Goal: Task Accomplishment & Management: Manage account settings

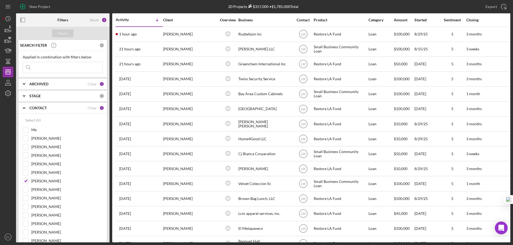
scroll to position [62, 0]
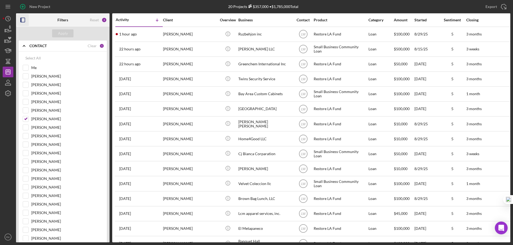
click at [22, 20] on icon "button" at bounding box center [23, 20] width 12 height 12
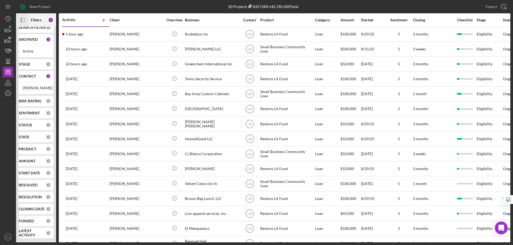
click at [23, 21] on icon "Icon/Panel Side Expand" at bounding box center [23, 20] width 12 height 12
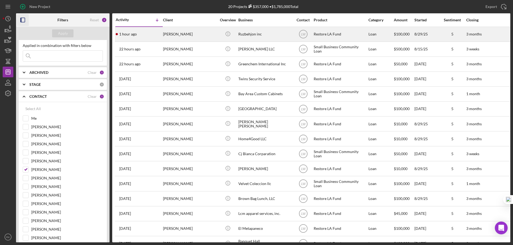
click at [186, 34] on div "[PERSON_NAME]" at bounding box center [189, 34] width 53 height 14
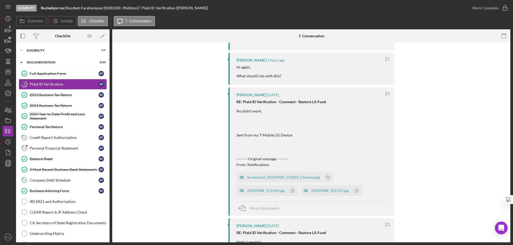
scroll to position [142, 0]
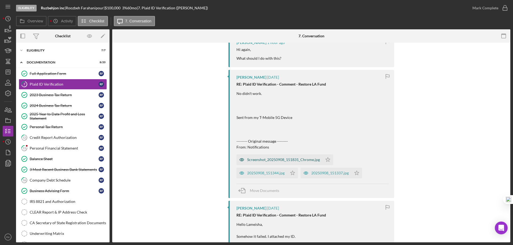
click at [272, 162] on div "Screenshot_20250908_151831_Chrome.jpg" at bounding box center [283, 160] width 73 height 4
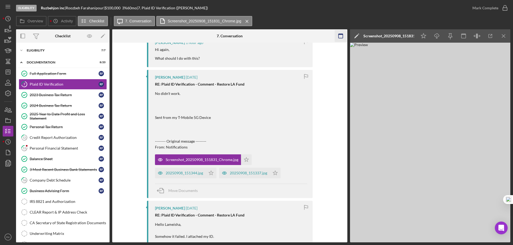
click at [505, 34] on icon "Icon/Menu Close" at bounding box center [504, 36] width 12 height 12
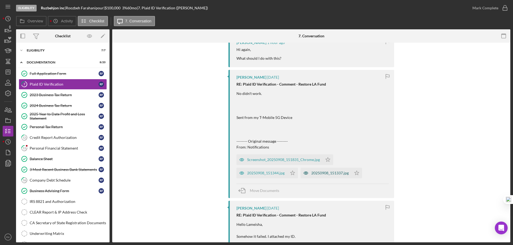
drag, startPoint x: 260, startPoint y: 173, endPoint x: 269, endPoint y: 171, distance: 9.3
click at [260, 173] on div "20250908_151344.jpg" at bounding box center [265, 173] width 37 height 4
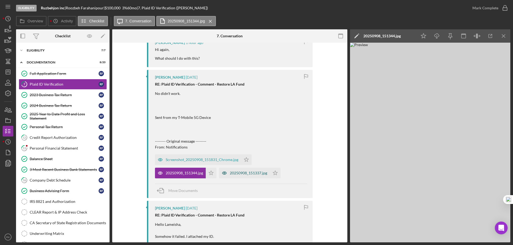
click at [254, 175] on div "20250908_151337.jpg" at bounding box center [248, 173] width 37 height 4
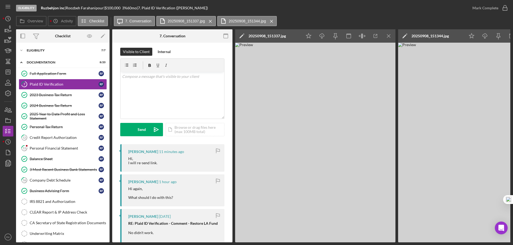
scroll to position [0, 0]
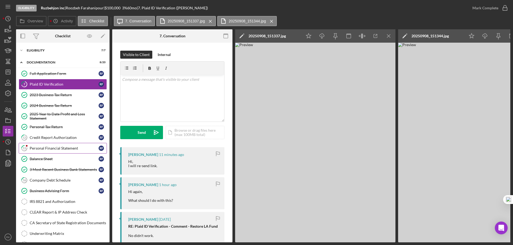
click at [46, 152] on link "13 Personal Financial Statement R F" at bounding box center [63, 148] width 88 height 11
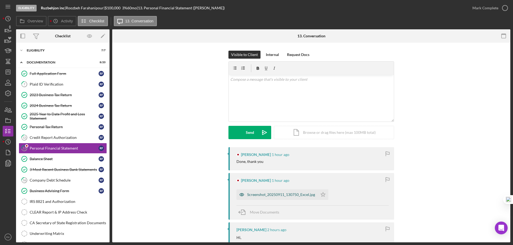
click at [270, 199] on div "Screenshot_20250911_130750_Excel.jpg" at bounding box center [276, 195] width 81 height 11
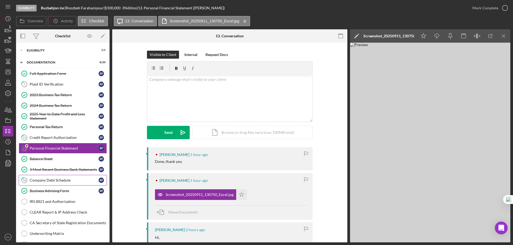
click at [48, 178] on div "Company Debt Schedule" at bounding box center [64, 180] width 69 height 4
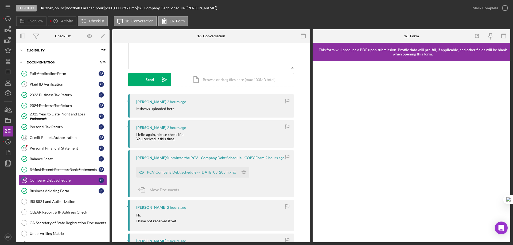
scroll to position [53, 0]
click at [189, 174] on div "PCV Company Debt Schedule -- 2025-09-11 03_28pm.xlsx" at bounding box center [191, 172] width 89 height 4
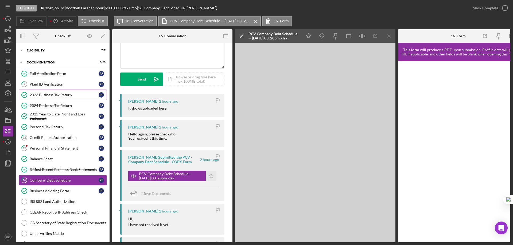
click at [43, 98] on link "2023 Business Tax Return 2023 Business Tax Return R F" at bounding box center [63, 95] width 88 height 11
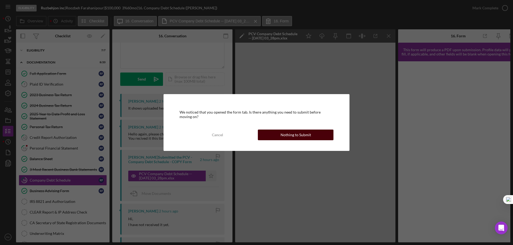
click at [286, 138] on div "Nothing to Submit" at bounding box center [295, 135] width 30 height 11
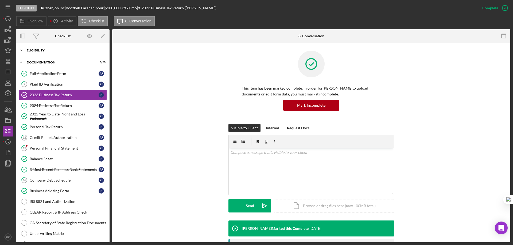
click at [42, 49] on div "Eligibility" at bounding box center [65, 50] width 76 height 3
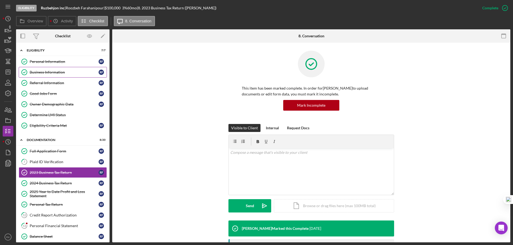
click at [52, 73] on div "Business Information" at bounding box center [64, 72] width 69 height 4
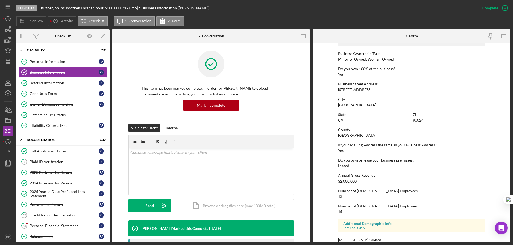
scroll to position [207, 0]
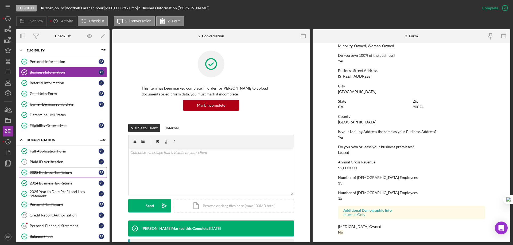
click at [47, 173] on div "2023 Business Tax Return" at bounding box center [64, 173] width 69 height 4
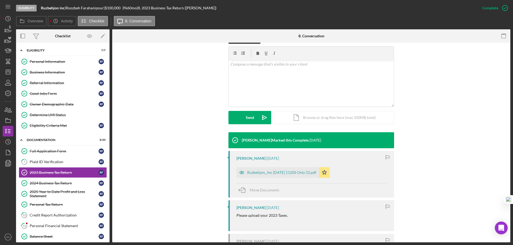
scroll to position [89, 0]
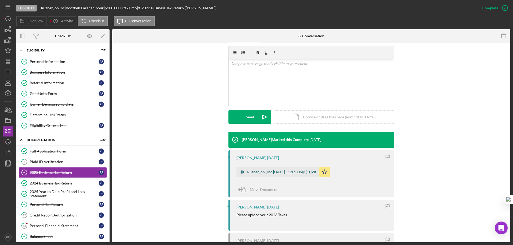
click at [296, 174] on div "Ruzbehjon,_Inc 12 31 2023 1120S Only (1).pdf" at bounding box center [281, 172] width 69 height 4
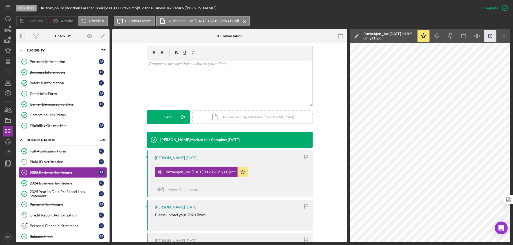
click at [489, 36] on icon "button" at bounding box center [490, 36] width 12 height 12
click at [63, 182] on div "2024 Business Tax Return" at bounding box center [64, 183] width 69 height 4
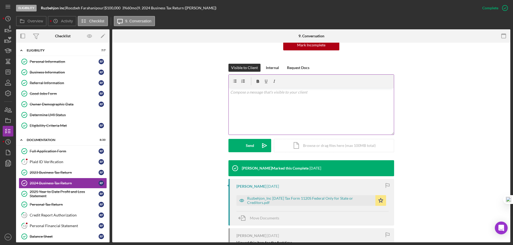
scroll to position [98, 0]
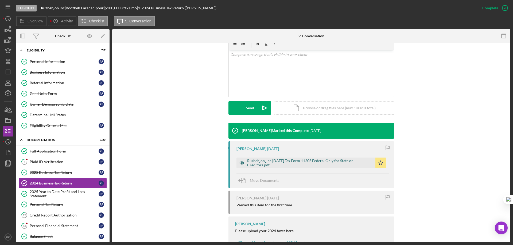
click at [312, 163] on div "Ruzbehjon_Inc 12 31 2024 Tax Form 1120S Federal Only for State or Creditors.pdf" at bounding box center [310, 163] width 126 height 9
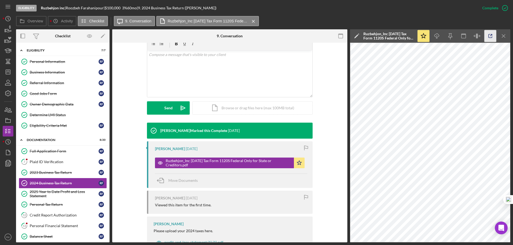
click at [489, 35] on icon "button" at bounding box center [490, 36] width 12 height 12
click at [56, 193] on div "2025 Year to Date Profit and Loss Statement" at bounding box center [64, 194] width 69 height 9
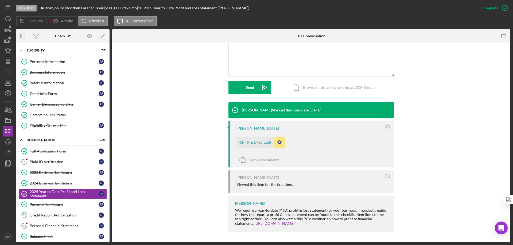
scroll to position [119, 0]
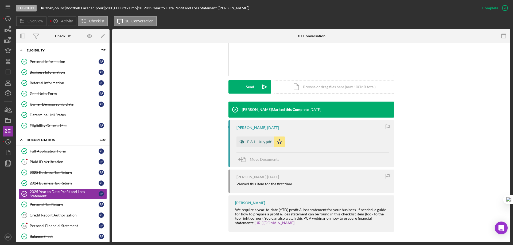
click at [259, 142] on div "P & L - July.pdf" at bounding box center [259, 142] width 24 height 4
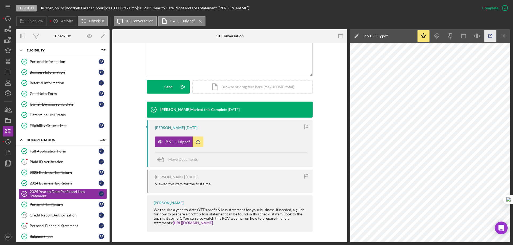
click at [491, 34] on polyline "button" at bounding box center [491, 34] width 1 height 1
click at [38, 74] on div "Business Information" at bounding box center [64, 72] width 69 height 4
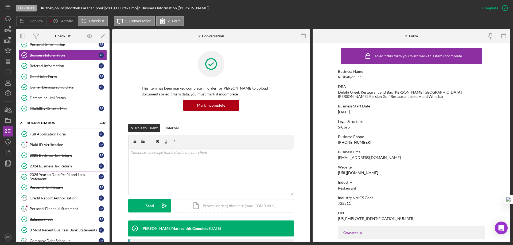
scroll to position [45, 0]
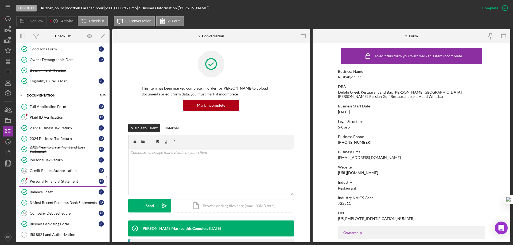
click at [47, 183] on div "Personal Financial Statement" at bounding box center [64, 181] width 69 height 4
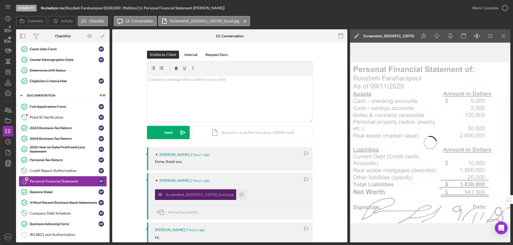
click at [183, 194] on div "Screenshot_20250911_130750_Excel.jpg" at bounding box center [200, 195] width 68 height 4
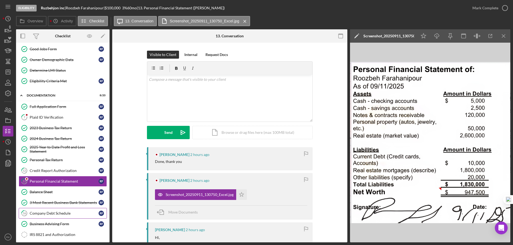
drag, startPoint x: 52, startPoint y: 214, endPoint x: 87, endPoint y: 208, distance: 35.5
click at [52, 214] on div "Company Debt Schedule" at bounding box center [64, 214] width 69 height 4
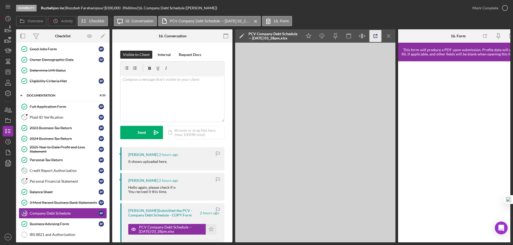
click at [374, 37] on icon "button" at bounding box center [375, 36] width 12 height 12
drag, startPoint x: 41, startPoint y: 7, endPoint x: 65, endPoint y: 7, distance: 24.3
click at [65, 7] on div "Ruzbehjon inc |" at bounding box center [53, 8] width 25 height 4
copy div "Ruzbehjon inc"
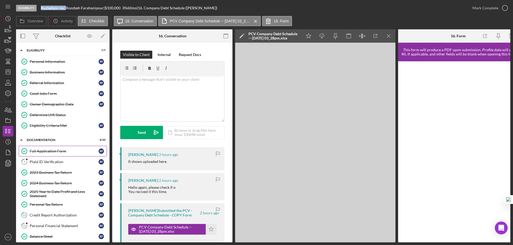
click at [48, 152] on div "Full Application Form" at bounding box center [64, 151] width 69 height 4
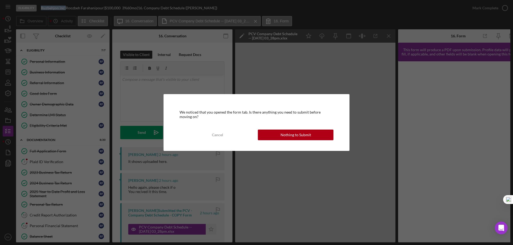
click at [287, 135] on div "Nothing to Submit" at bounding box center [295, 135] width 30 height 11
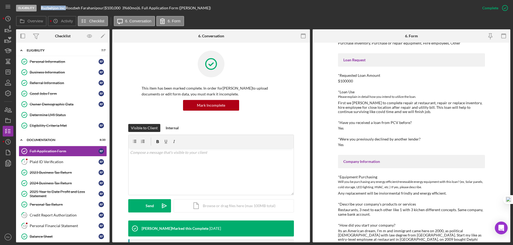
scroll to position [36, 0]
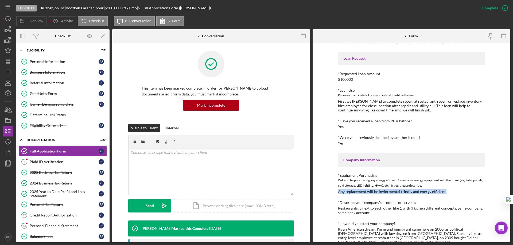
drag, startPoint x: 337, startPoint y: 193, endPoint x: 433, endPoint y: 193, distance: 96.1
click at [447, 190] on div "*Equipment Purchasing Will you be purchasing any energy efficient/renewable ene…" at bounding box center [411, 184] width 147 height 21
copy div "Any replacement will be inviormental frindly and energy efficient."
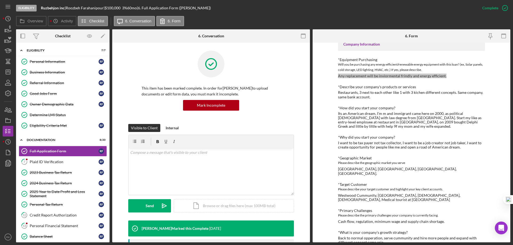
scroll to position [214, 0]
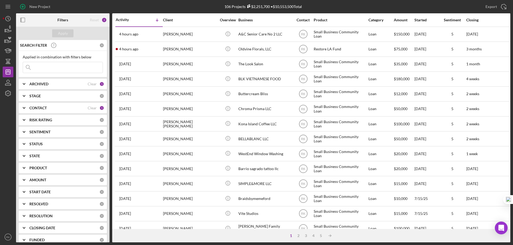
click at [26, 107] on icon "Icon/Expander" at bounding box center [23, 107] width 13 height 13
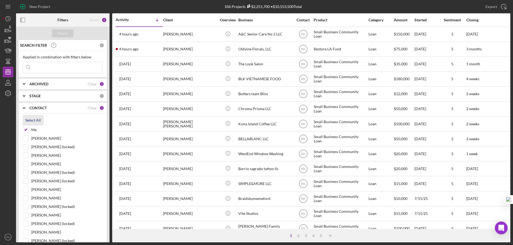
click at [31, 120] on div "Select All" at bounding box center [32, 120] width 15 height 11
checkbox input "true"
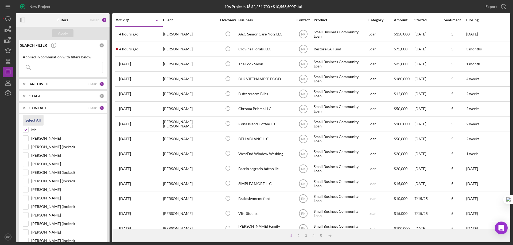
checkbox input "true"
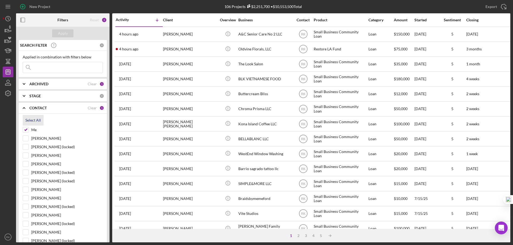
checkbox input "true"
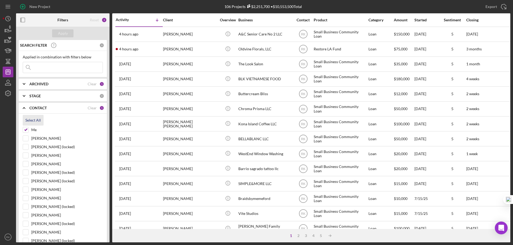
checkbox input "true"
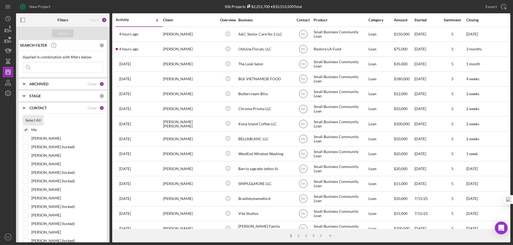
checkbox input "true"
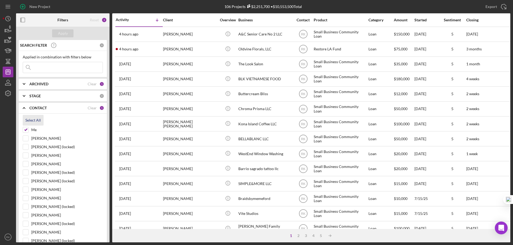
checkbox input "true"
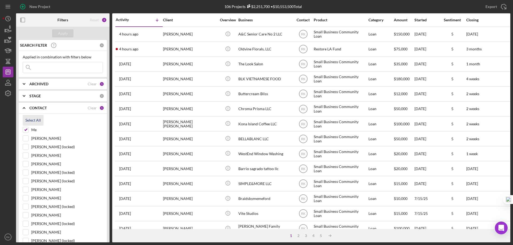
checkbox input "true"
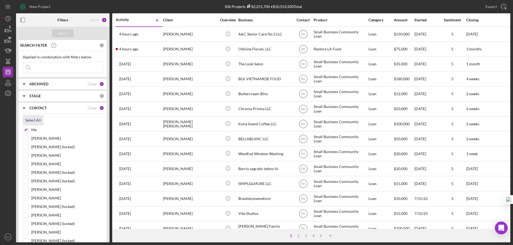
checkbox input "true"
click at [64, 33] on div "Apply" at bounding box center [63, 33] width 10 height 8
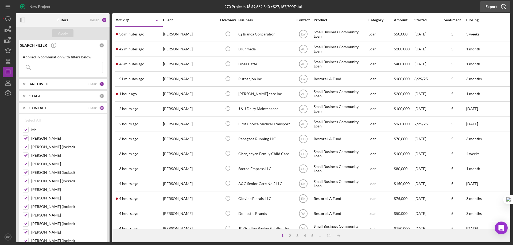
click at [494, 4] on div "Export" at bounding box center [490, 6] width 11 height 11
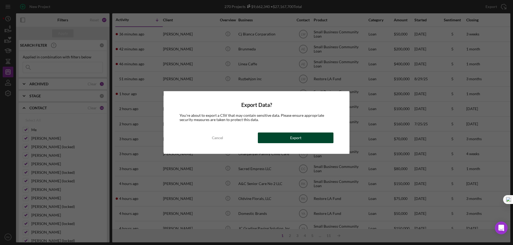
click at [298, 136] on div "Export" at bounding box center [295, 138] width 11 height 11
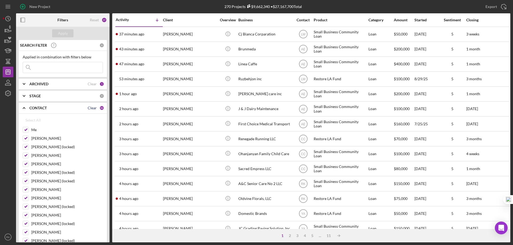
click at [90, 108] on div "Clear" at bounding box center [92, 108] width 9 height 4
checkbox input "false"
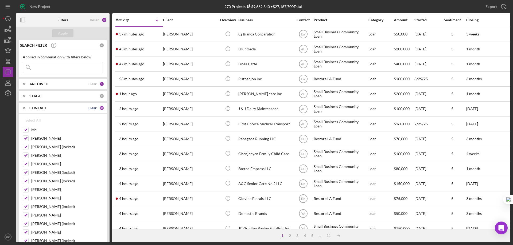
checkbox input "false"
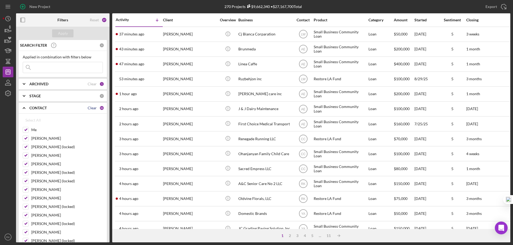
checkbox input "false"
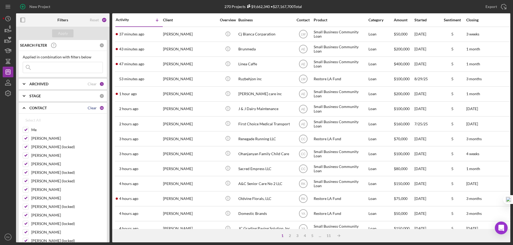
checkbox input "false"
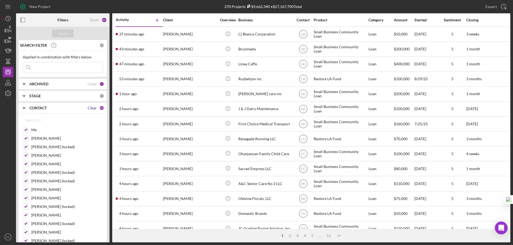
checkbox input "false"
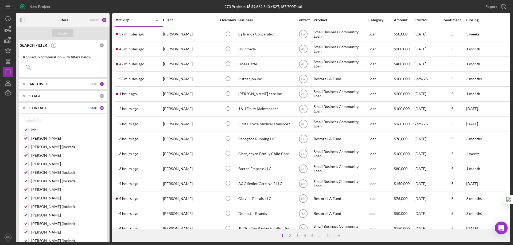
checkbox input "false"
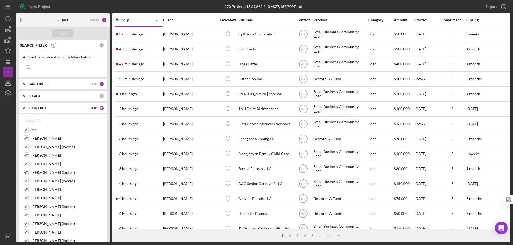
checkbox input "false"
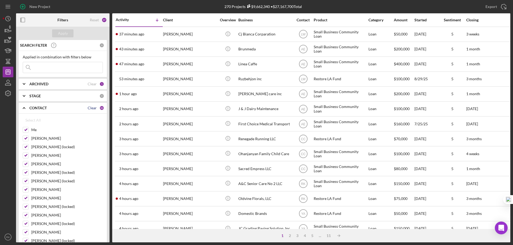
checkbox input "false"
click at [26, 129] on input "Me" at bounding box center [25, 129] width 5 height 5
checkbox input "true"
click at [63, 31] on div "Apply" at bounding box center [63, 33] width 10 height 8
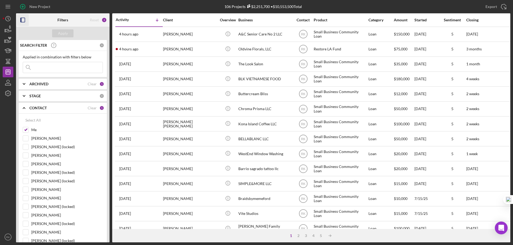
click at [24, 21] on icon "button" at bounding box center [23, 20] width 12 height 12
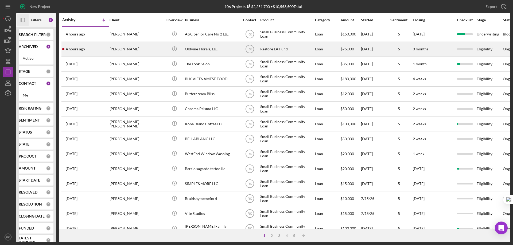
click at [205, 50] on div "Oldvine Florals, LLC" at bounding box center [211, 49] width 53 height 14
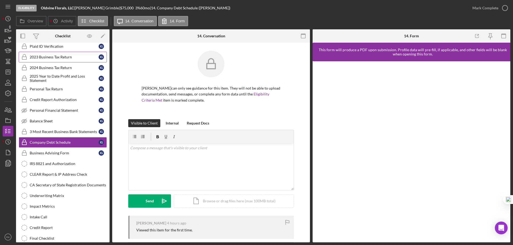
click at [38, 54] on link "2023 Business Tax Return 2023 Business Tax Return I G" at bounding box center [63, 57] width 88 height 11
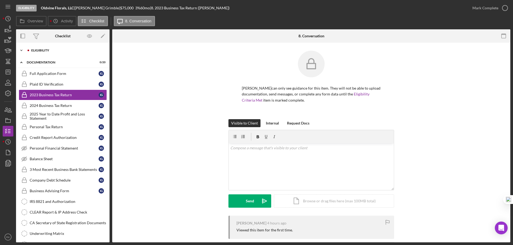
click at [35, 51] on div "Eligibility" at bounding box center [67, 50] width 72 height 3
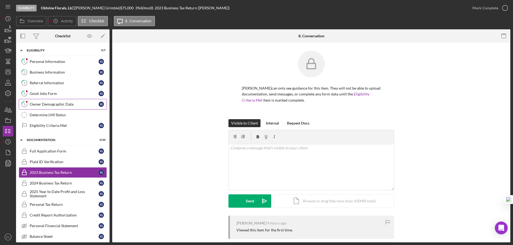
click at [47, 107] on div "Owner Demographic Data" at bounding box center [64, 104] width 69 height 4
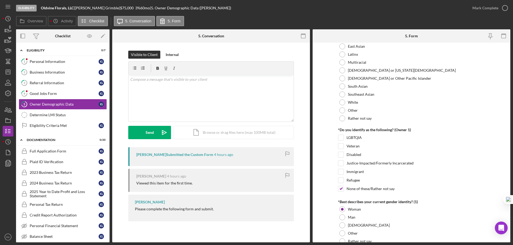
scroll to position [329, 0]
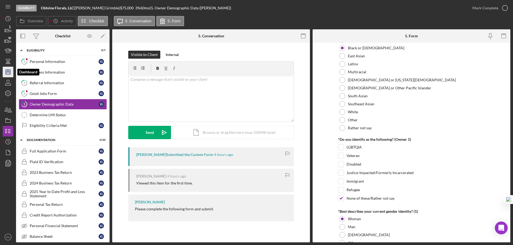
click at [6, 72] on line "button" at bounding box center [8, 72] width 4 height 0
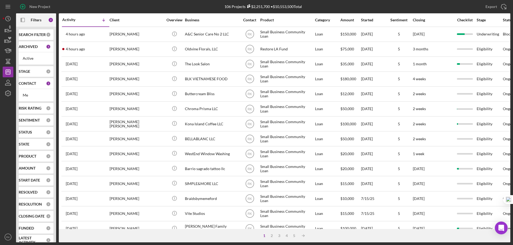
click at [29, 84] on b "CONTACT" at bounding box center [27, 83] width 17 height 4
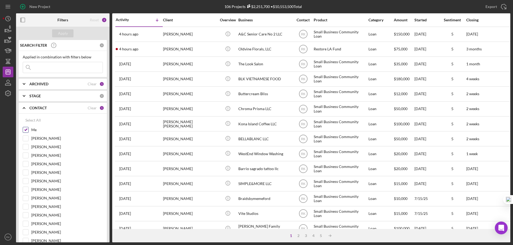
click at [28, 130] on input "Me" at bounding box center [25, 129] width 5 height 5
checkbox input "false"
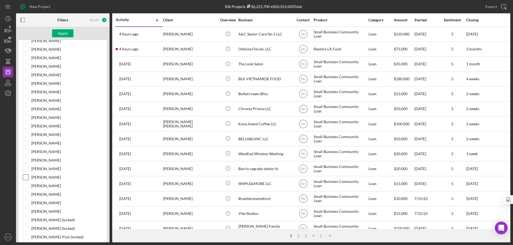
scroll to position [98, 0]
click at [25, 179] on input "[PERSON_NAME]" at bounding box center [25, 177] width 5 height 5
checkbox input "true"
click at [59, 35] on div "Apply" at bounding box center [63, 33] width 10 height 8
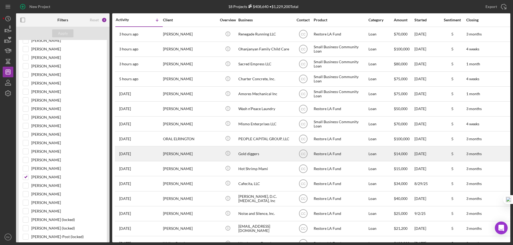
click at [245, 155] on div "Gold diggers" at bounding box center [264, 154] width 53 height 14
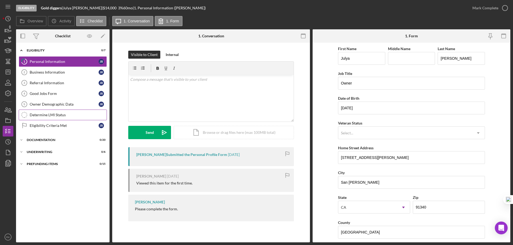
click at [53, 115] on div "Determine LMI Status" at bounding box center [68, 115] width 77 height 4
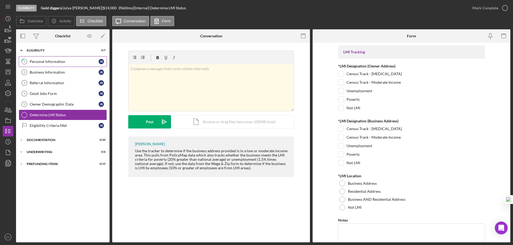
click at [45, 65] on link "1 Personal Information J R" at bounding box center [63, 61] width 88 height 11
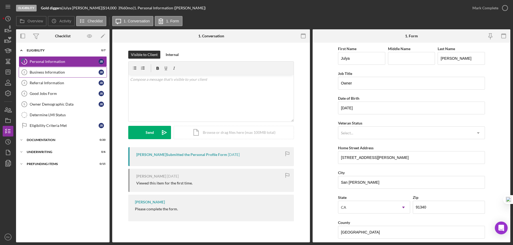
click at [49, 70] on div "Business Information" at bounding box center [64, 72] width 69 height 4
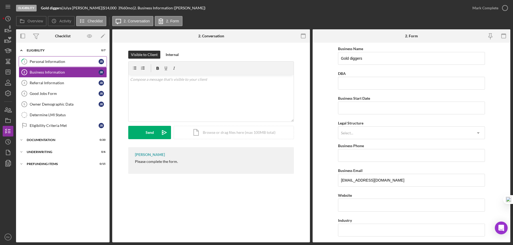
click at [46, 60] on div "Personal Information" at bounding box center [64, 62] width 69 height 4
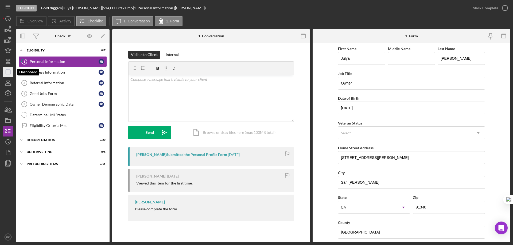
click at [7, 73] on icon "Icon/Dashboard" at bounding box center [7, 71] width 13 height 13
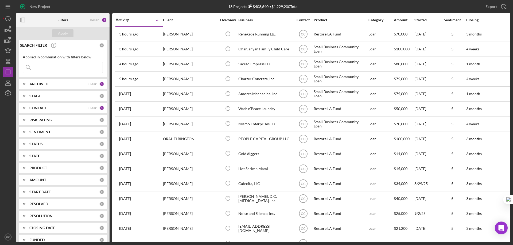
click at [25, 105] on icon "Icon/Expander" at bounding box center [23, 107] width 13 height 13
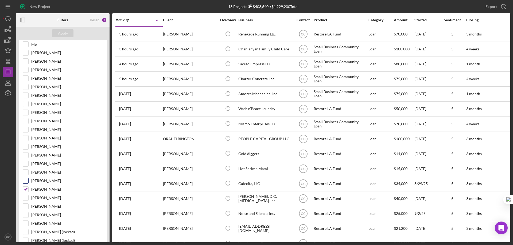
scroll to position [89, 0]
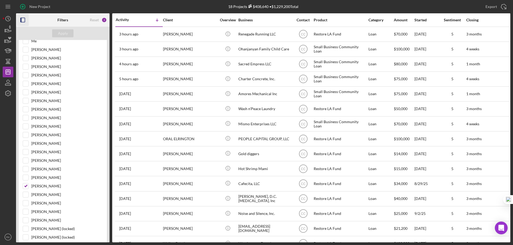
click at [24, 21] on icon "button" at bounding box center [23, 20] width 12 height 12
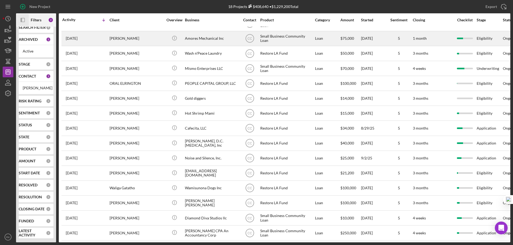
scroll to position [60, 0]
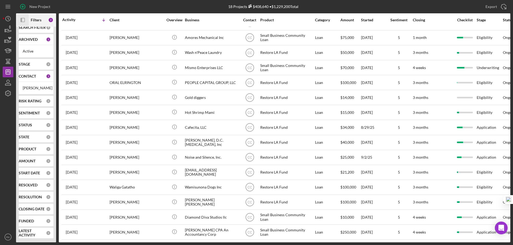
click at [26, 74] on b "CONTACT" at bounding box center [27, 76] width 17 height 4
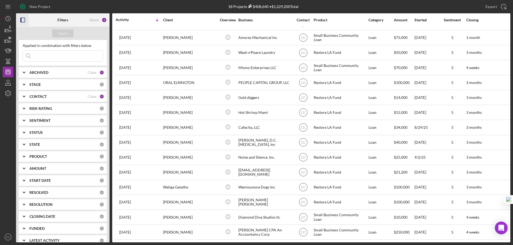
click at [42, 96] on b "CONTACT" at bounding box center [37, 97] width 17 height 4
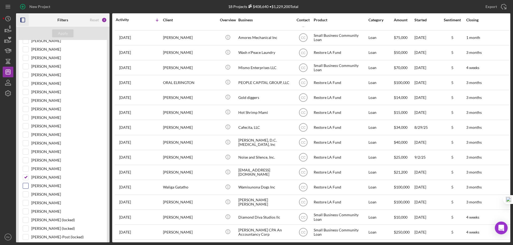
scroll to position [101, 0]
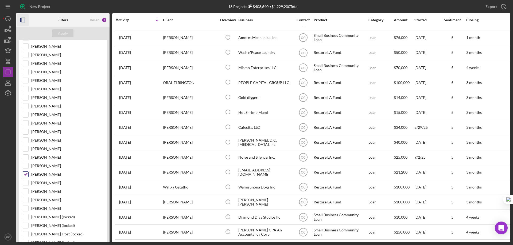
click at [27, 176] on input "[PERSON_NAME]" at bounding box center [25, 174] width 5 height 5
checkbox input "false"
click at [25, 109] on input "[PERSON_NAME]" at bounding box center [25, 106] width 5 height 5
checkbox input "true"
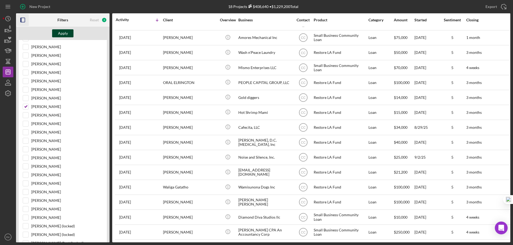
click at [58, 33] on div "Apply" at bounding box center [63, 33] width 10 height 8
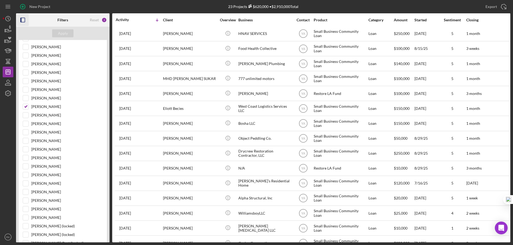
click at [25, 19] on icon "button" at bounding box center [23, 20] width 12 height 12
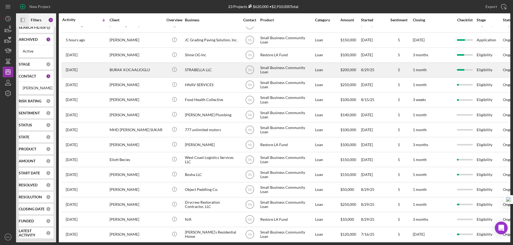
scroll to position [0, 0]
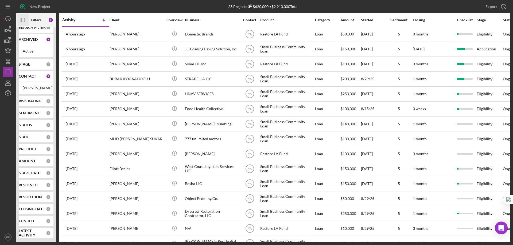
click at [30, 74] on b "CONTACT" at bounding box center [27, 76] width 17 height 4
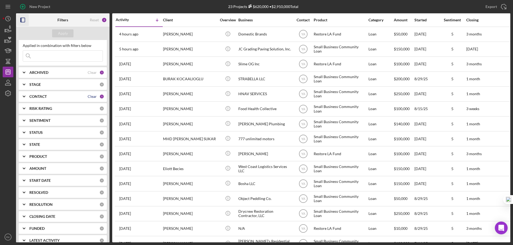
click at [91, 98] on div "Clear" at bounding box center [92, 97] width 9 height 4
click at [37, 96] on b "CONTACT" at bounding box center [37, 97] width 17 height 4
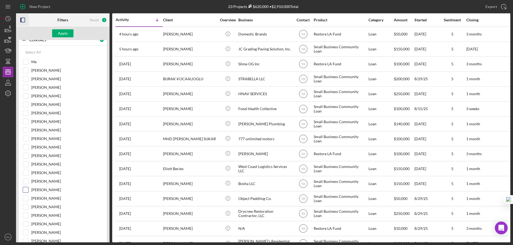
scroll to position [92, 0]
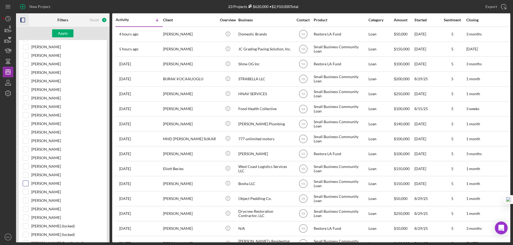
click at [24, 183] on input "[PERSON_NAME]" at bounding box center [25, 183] width 5 height 5
checkbox input "true"
click at [59, 36] on div "Apply" at bounding box center [63, 33] width 10 height 8
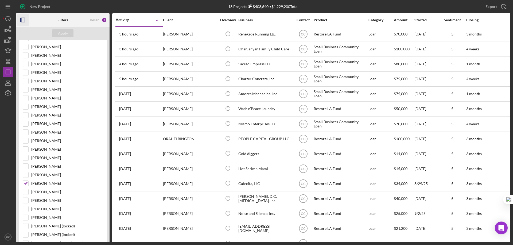
click at [24, 21] on icon "button" at bounding box center [23, 20] width 12 height 12
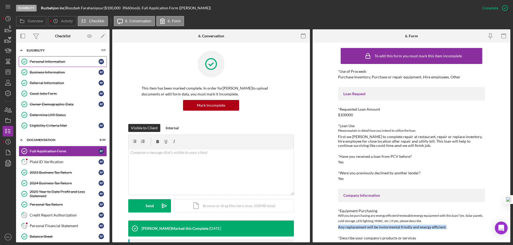
scroll to position [214, 0]
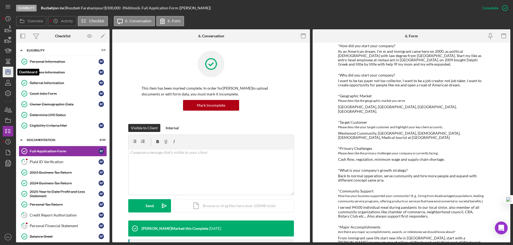
click at [7, 71] on icon "Icon/Dashboard" at bounding box center [7, 71] width 13 height 13
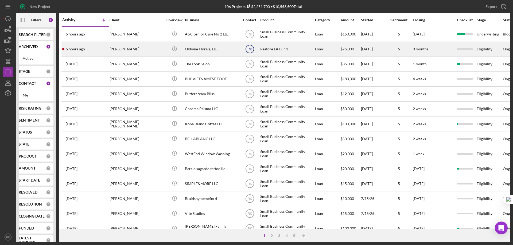
click at [250, 49] on text "RK" at bounding box center [249, 50] width 5 height 4
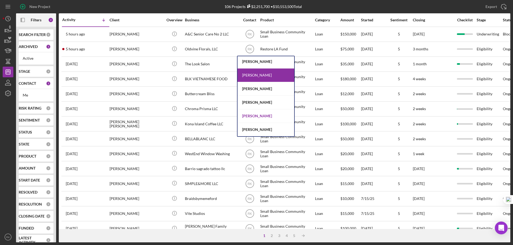
scroll to position [71, 0]
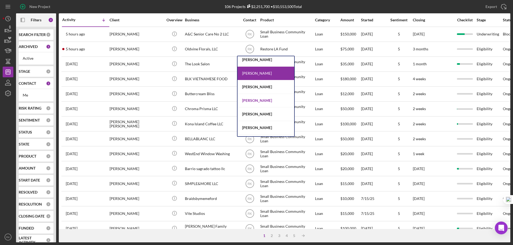
click at [260, 101] on div "[PERSON_NAME]" at bounding box center [265, 101] width 57 height 14
